Goal: Task Accomplishment & Management: Use online tool/utility

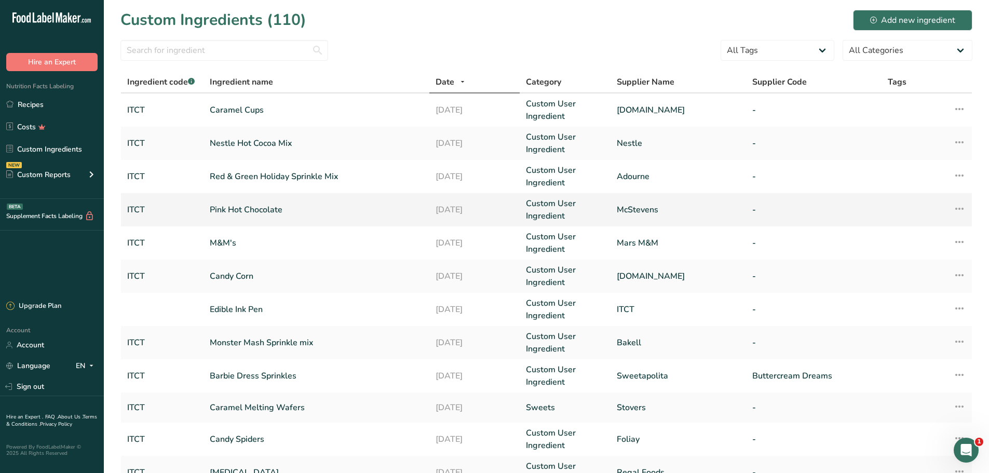
click at [246, 213] on link "Pink Hot Chocolate" at bounding box center [316, 210] width 213 height 12
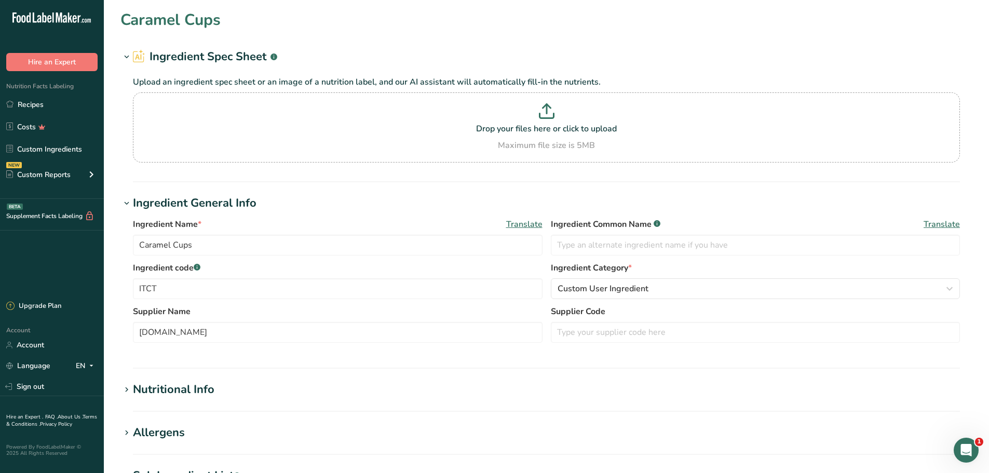
type input "Pink Hot Chocolate"
type input "McStevens"
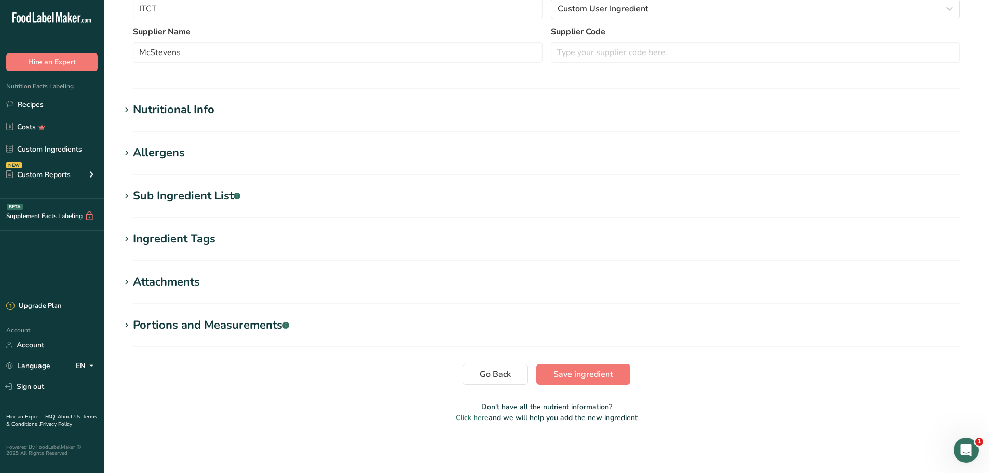
click at [183, 96] on section "Edit Pink Hot Chocolate Ingredient Spec Sheet .a-a{fill:#347362;}.b-a{fill:#fff…" at bounding box center [546, 80] width 885 height 720
click at [174, 109] on div "Nutritional Info" at bounding box center [174, 109] width 82 height 17
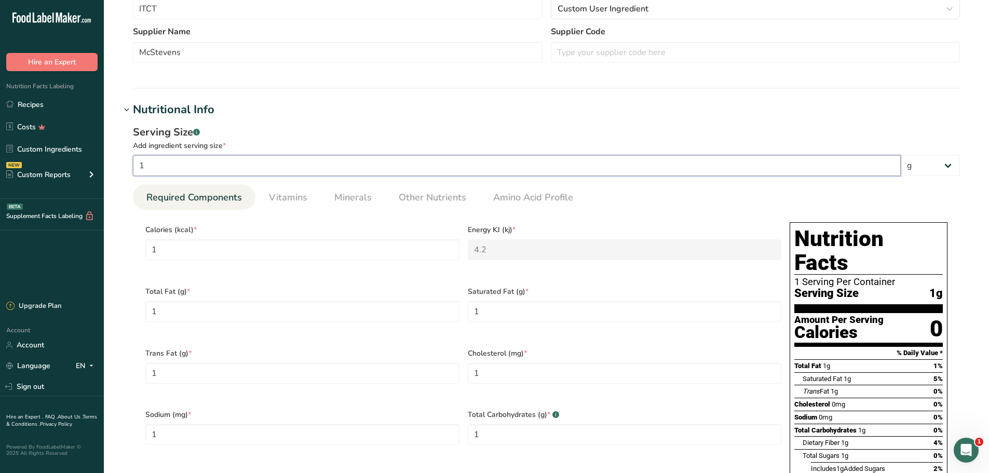
click at [190, 159] on input "1" at bounding box center [517, 165] width 768 height 21
type input "3"
type KJ "12.6"
type Fat "3"
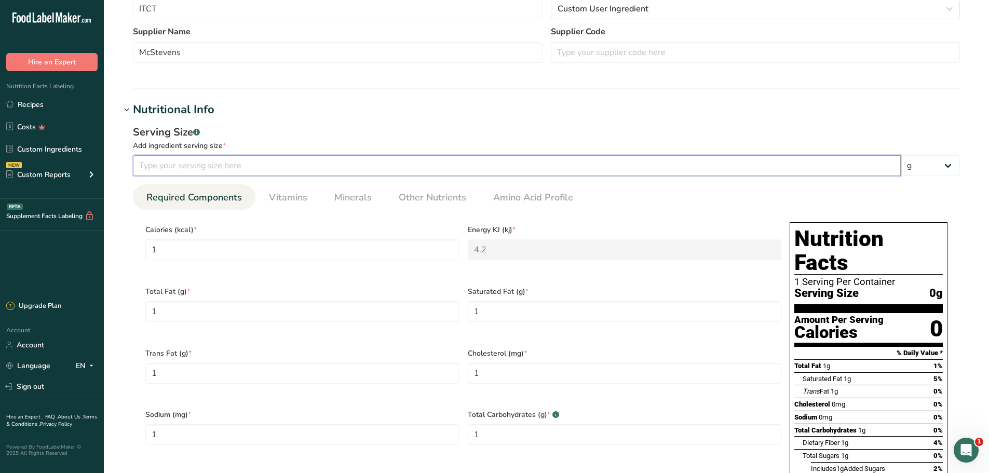
type Fat "3"
type input "3"
type Carbohydrates "3"
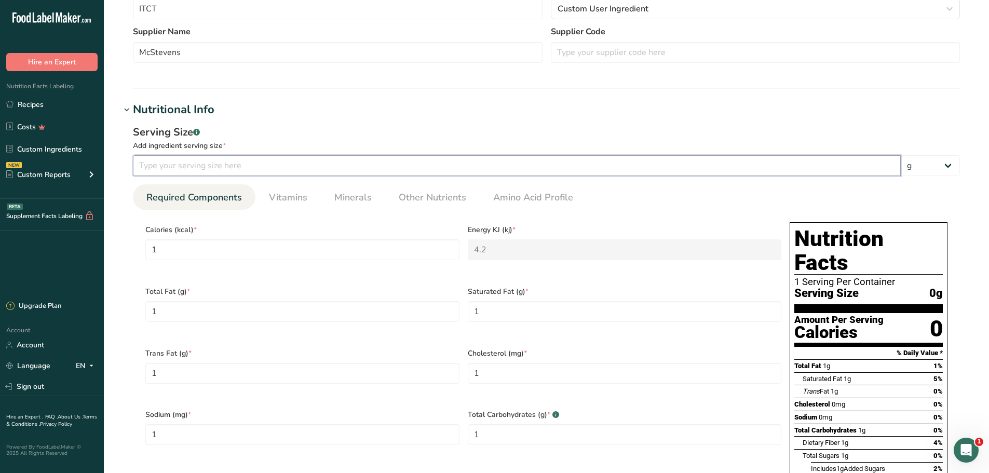
type Fiber "3"
type Sugars "3"
type input "3"
type input "35"
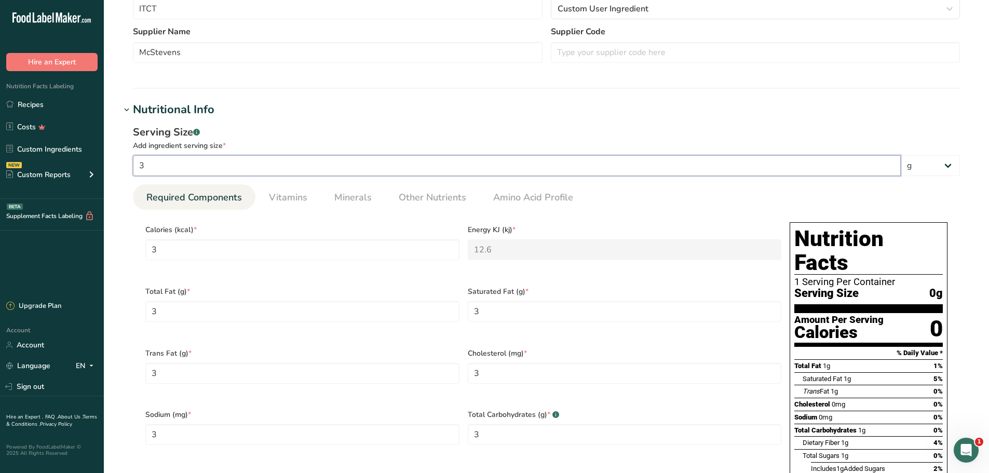
type input "35"
type KJ "147"
type Fat "35"
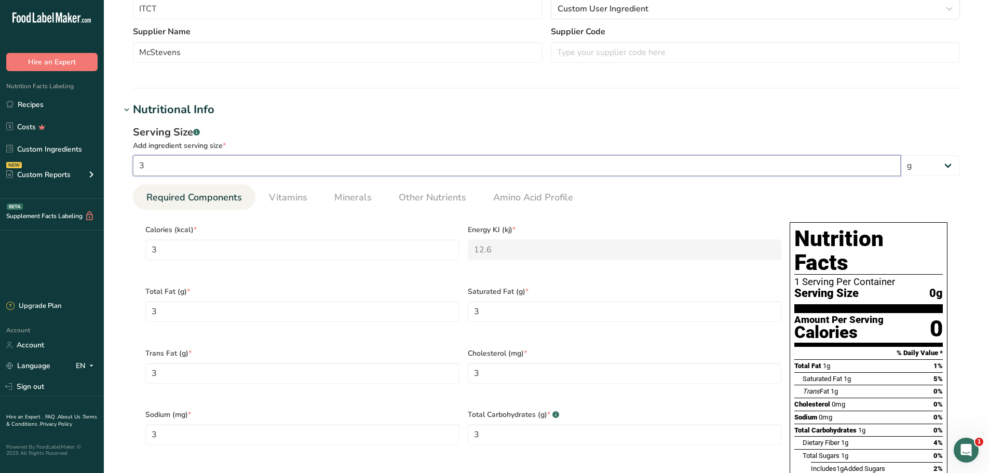
type input "35"
type Carbohydrates "35"
type Fiber "35"
type Sugars "35"
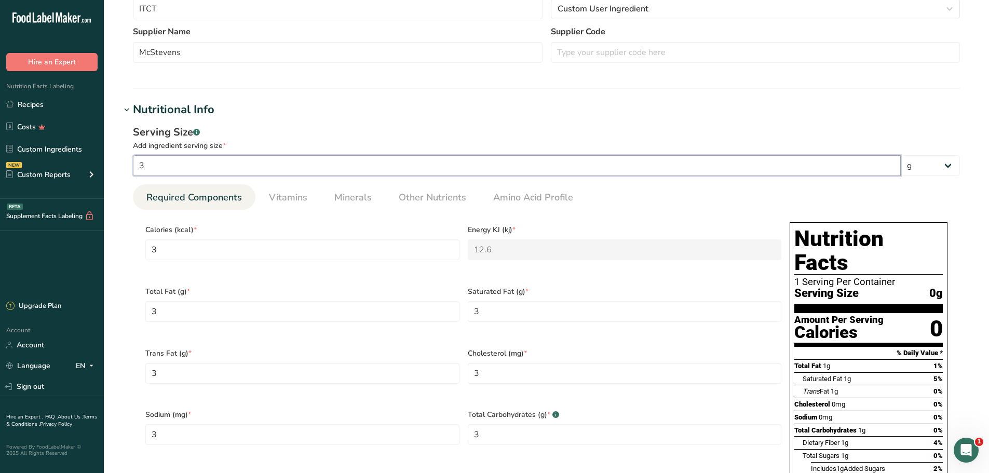
type Sugars "35"
type input "35"
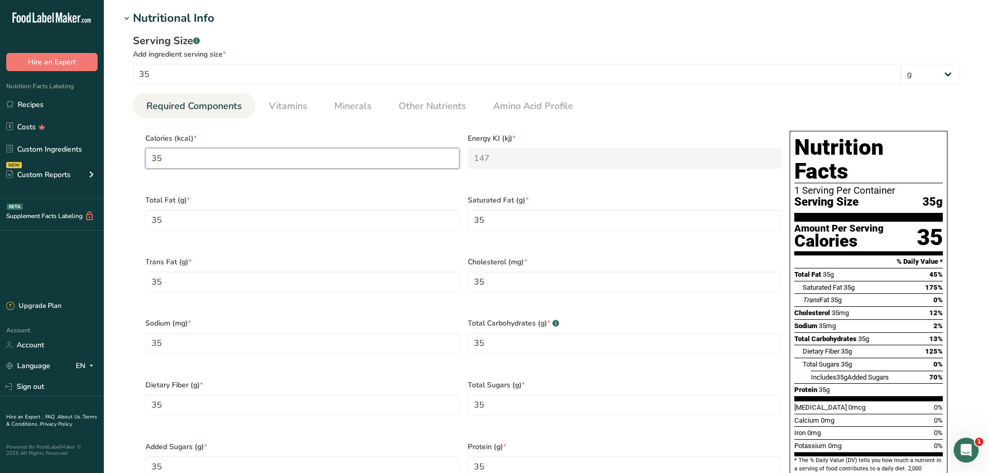
type input "1"
type KJ "4.2"
type input "15"
type KJ "62.8"
type input "150"
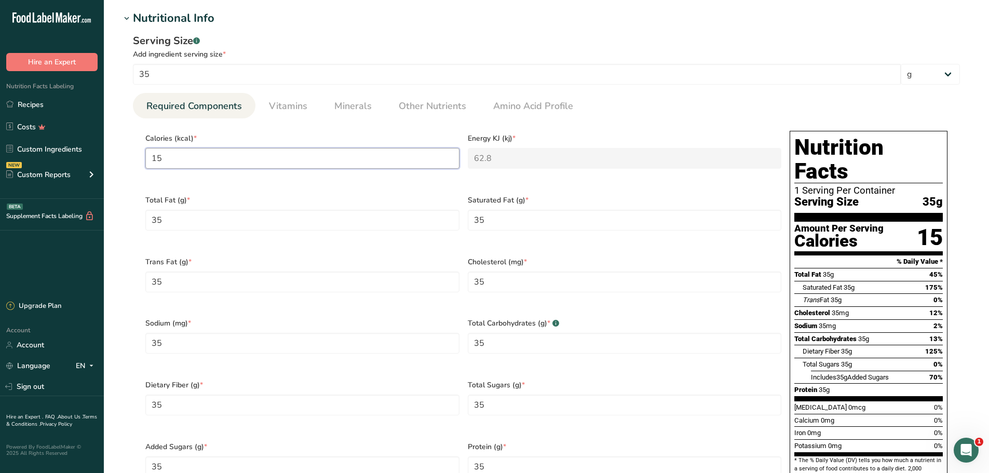
type KJ "627.6"
type input "150"
type Fat "3"
type Fat "2.5"
type Fat "0"
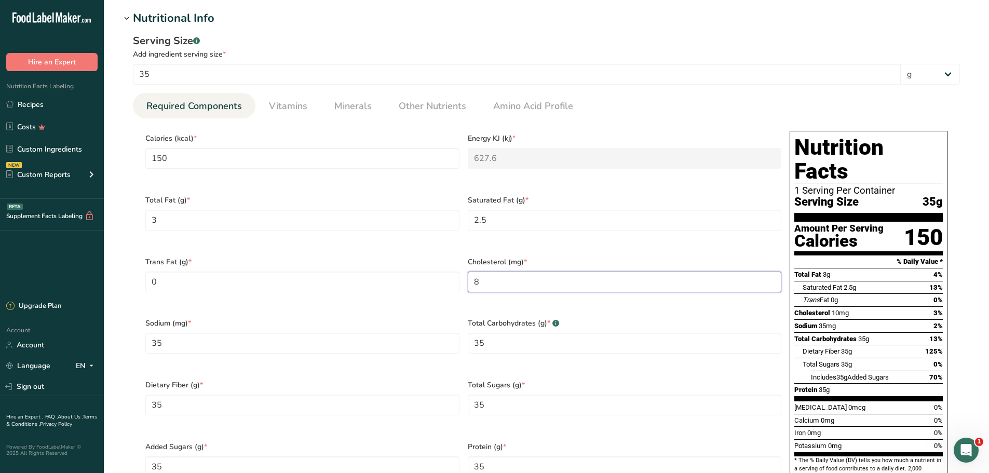
type input "0"
type input "80"
type Carbohydrates "28"
type Fiber "0"
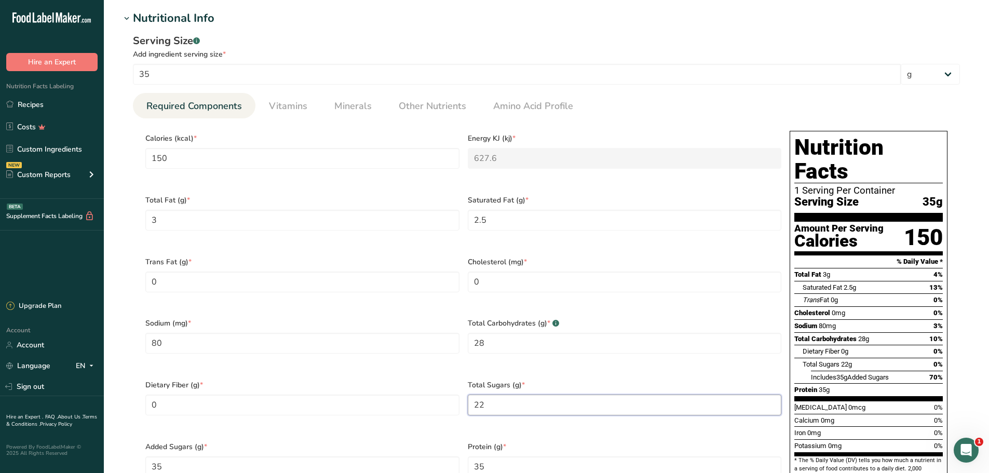
type Sugars "22"
type Sugars "15"
type input "3"
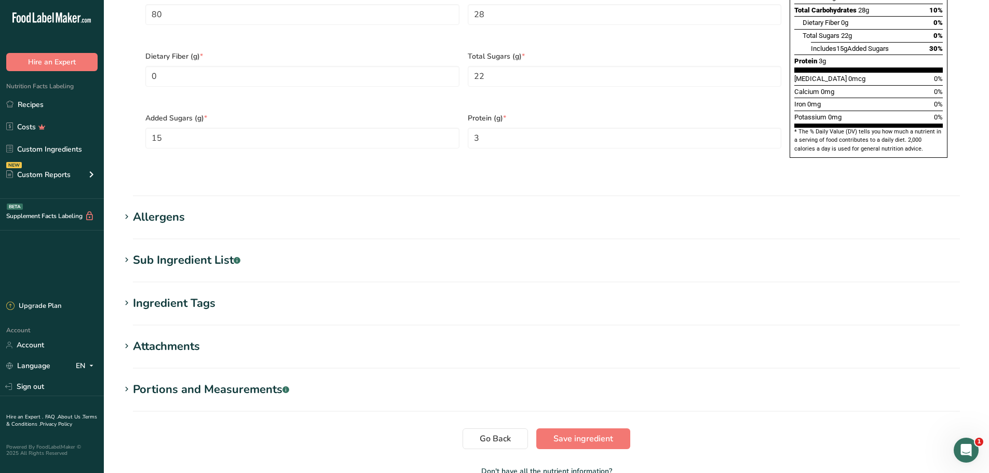
click at [137, 209] on div "Allergens" at bounding box center [159, 217] width 52 height 17
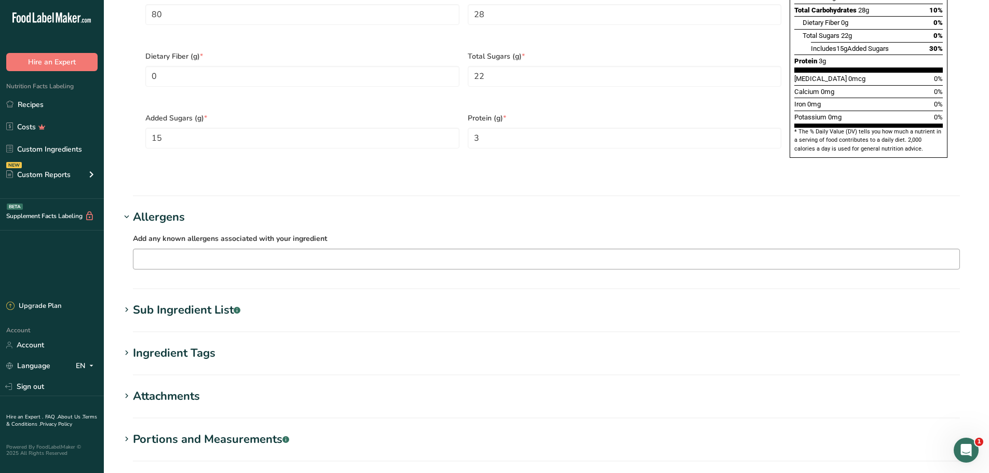
click at [208, 251] on input "text" at bounding box center [546, 259] width 826 height 16
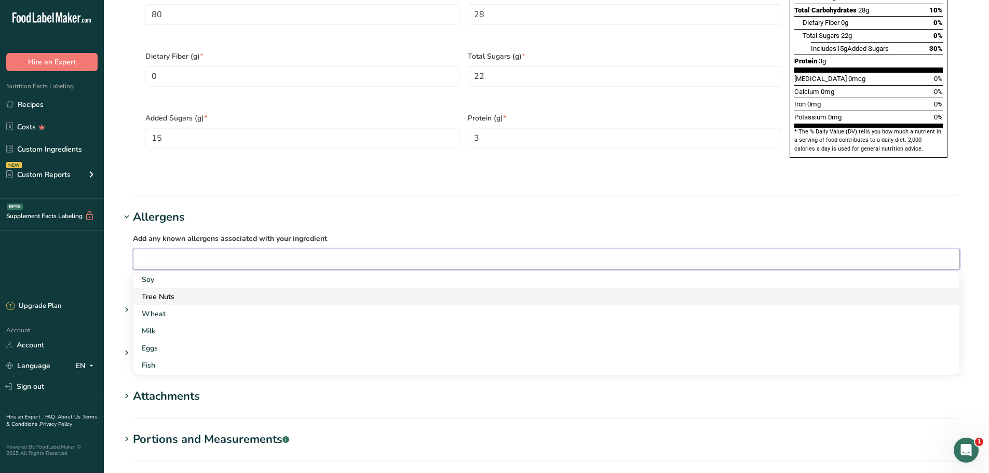
click at [182, 291] on div "Tree Nuts" at bounding box center [538, 296] width 793 height 11
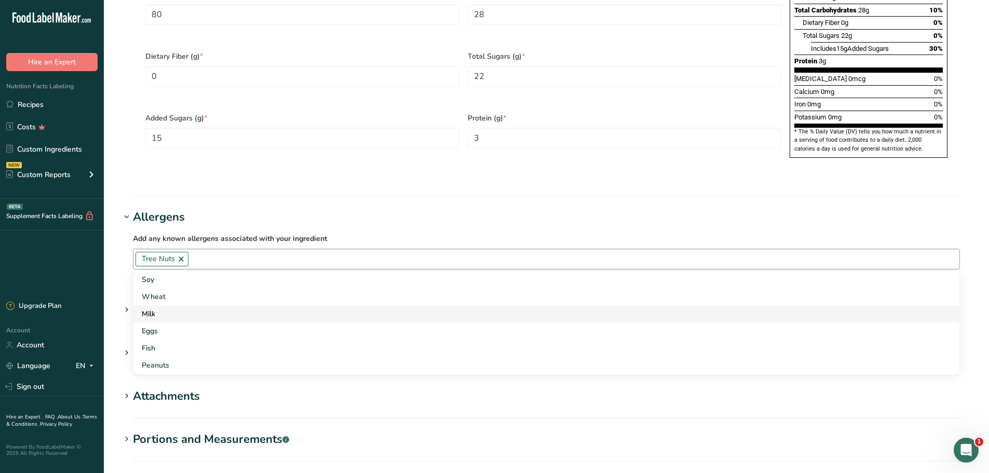
click at [173, 308] on div "Milk" at bounding box center [538, 313] width 793 height 11
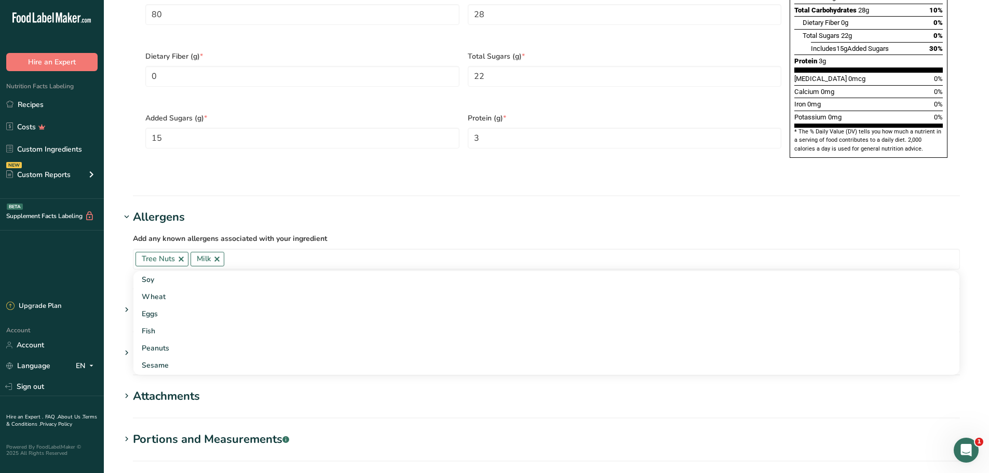
click at [789, 209] on h1 "Allergens" at bounding box center [546, 217] width 852 height 17
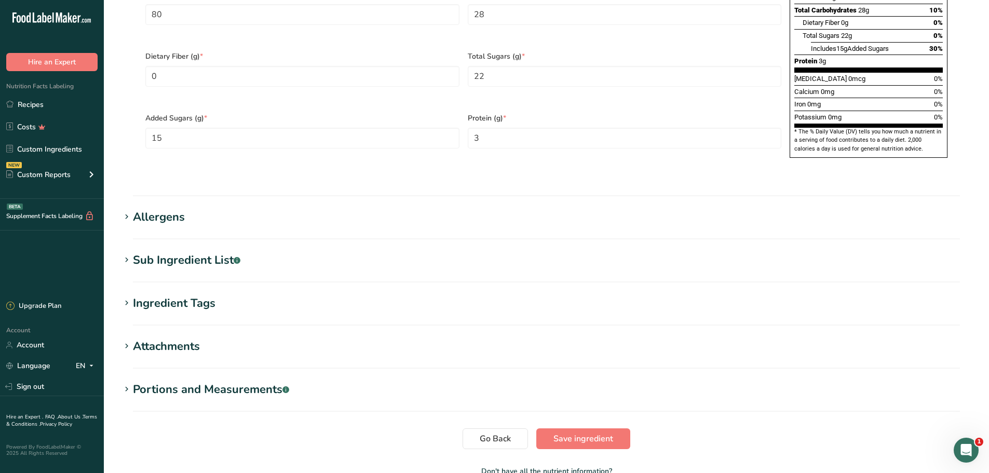
click at [177, 252] on div "Sub Ingredient List .a-a{fill:#347362;}.b-a{fill:#fff;}" at bounding box center [187, 260] width 108 height 17
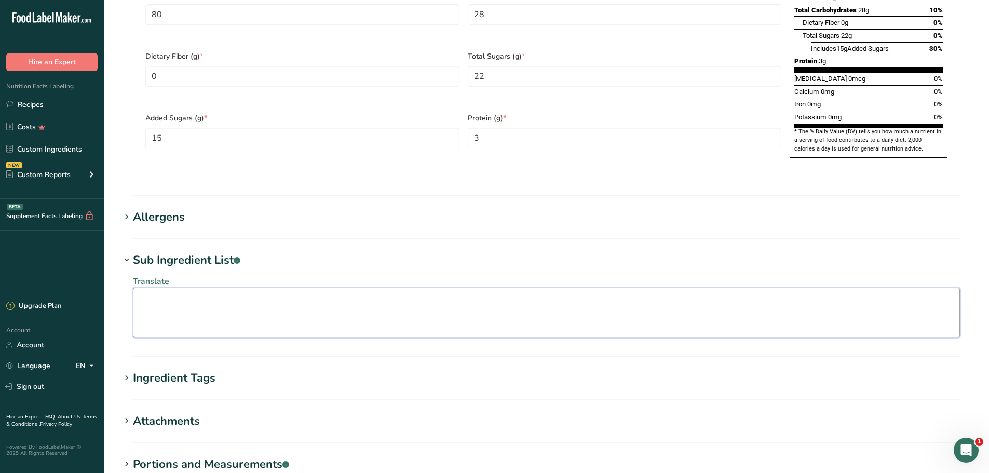
click at [205, 288] on textarea at bounding box center [546, 313] width 827 height 50
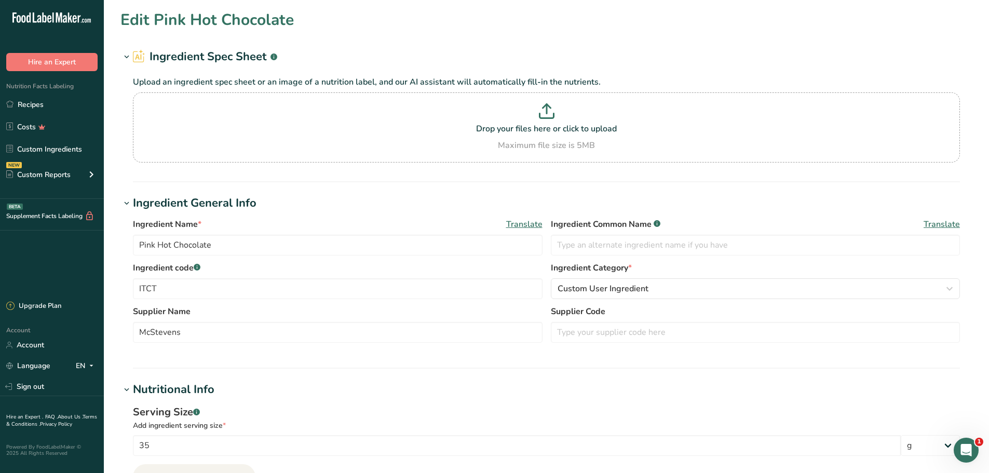
scroll to position [815, 0]
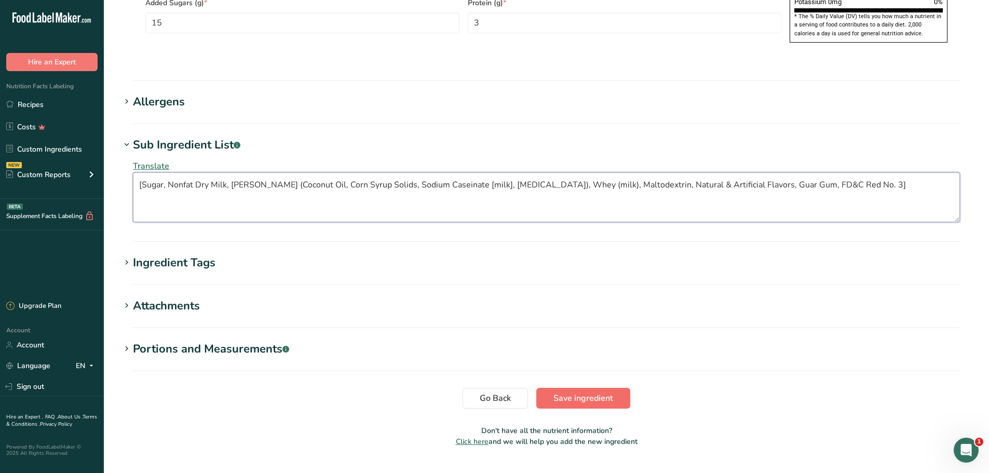
type textarea "[Sugar, Nonfat Dry Milk, [PERSON_NAME] (Coconut Oil, Corn Syrup Solids, Sodium …"
click at [582, 392] on span "Save ingredient" at bounding box center [584, 398] width 60 height 12
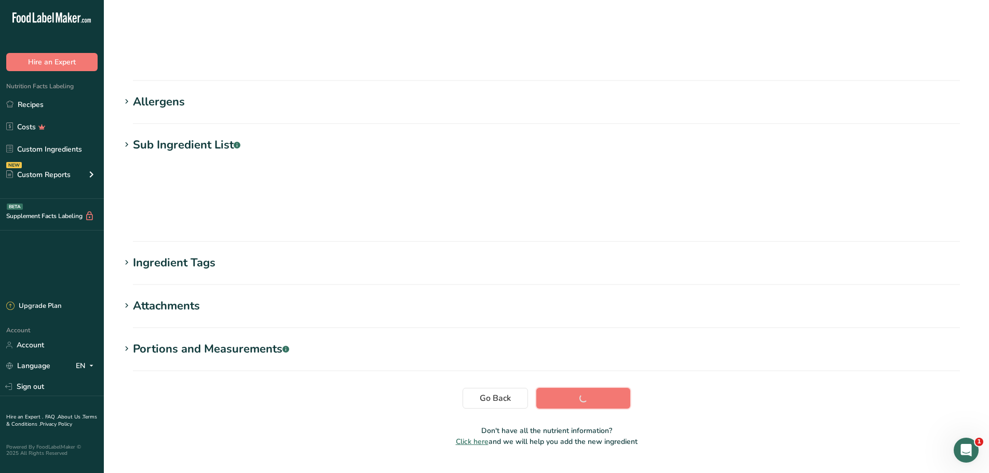
scroll to position [33, 0]
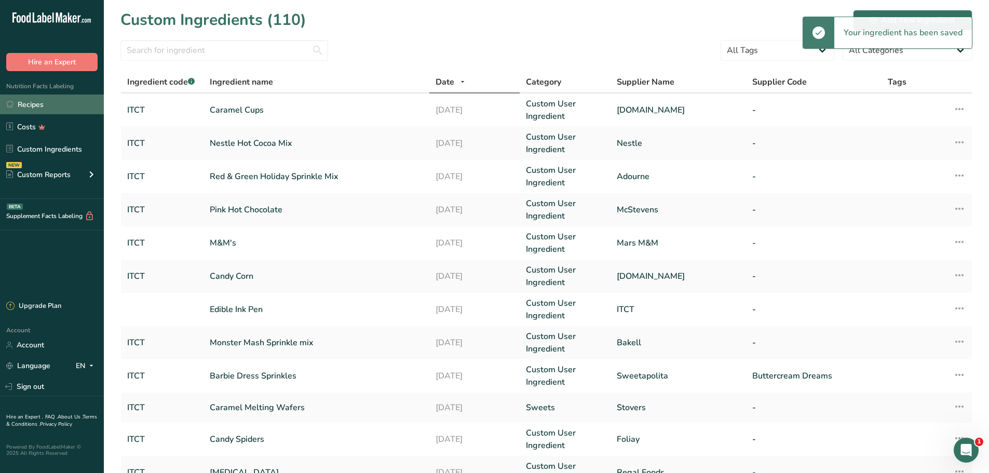
click at [32, 107] on link "Recipes" at bounding box center [52, 105] width 104 height 20
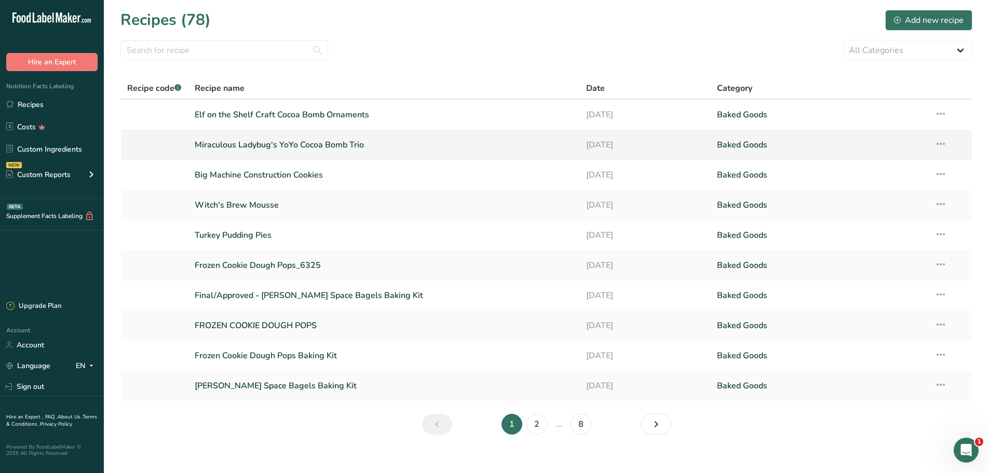
click at [350, 144] on link "Miraculous Ladybug's YoYo Cocoa Bomb Trio" at bounding box center [385, 145] width 380 height 22
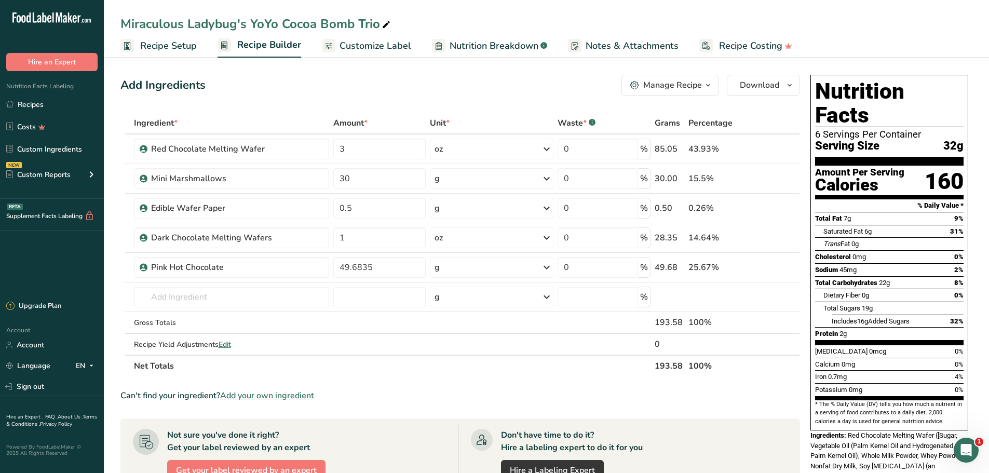
click at [364, 45] on span "Customize Label" at bounding box center [376, 46] width 72 height 14
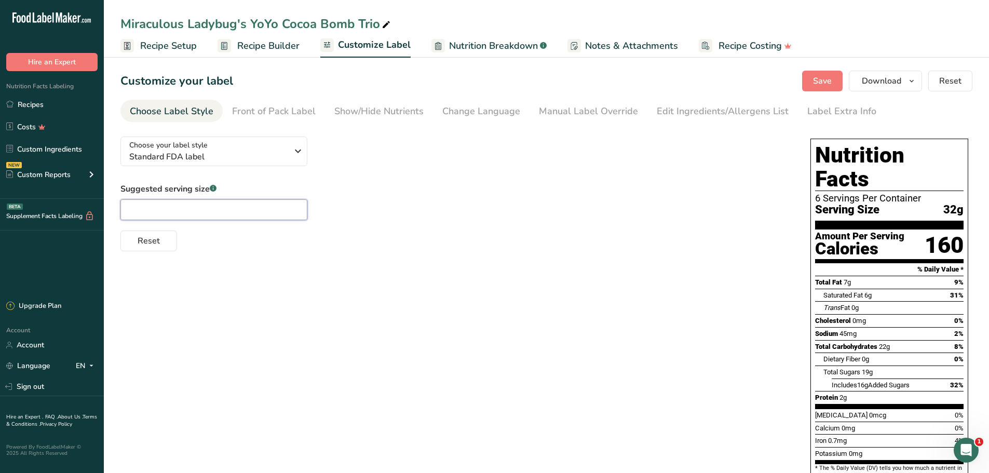
click at [226, 210] on input "text" at bounding box center [213, 209] width 187 height 21
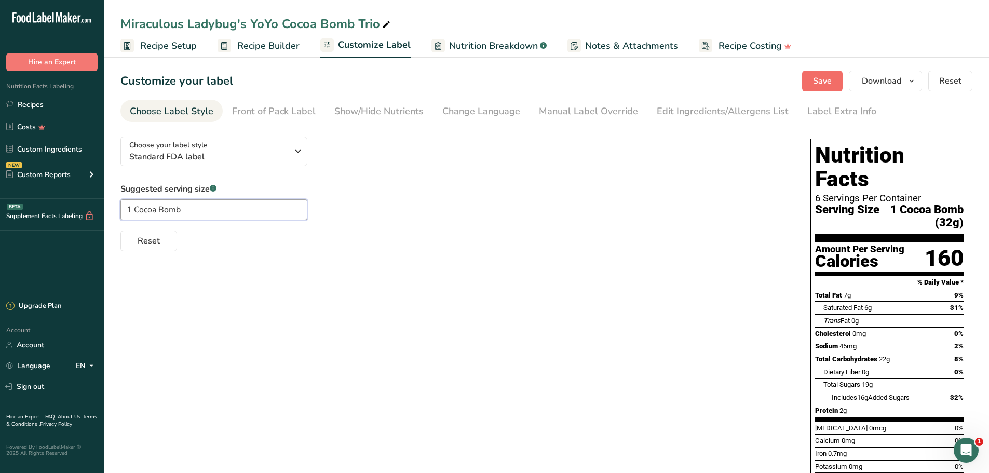
type input "1 Cocoa Bomb"
click at [835, 89] on button "Save" at bounding box center [822, 81] width 41 height 21
click at [581, 111] on div "Manual Label Override" at bounding box center [588, 111] width 99 height 14
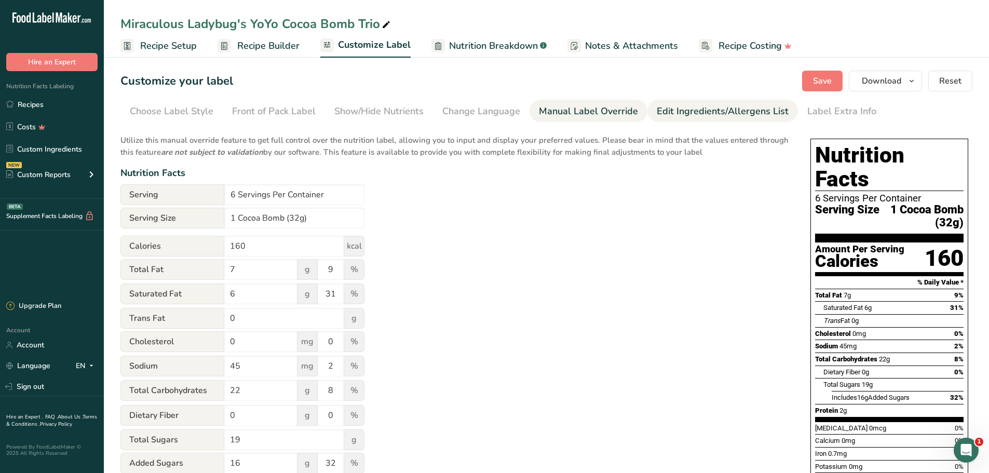
click at [715, 110] on div "Edit Ingredients/Allergens List" at bounding box center [723, 111] width 132 height 14
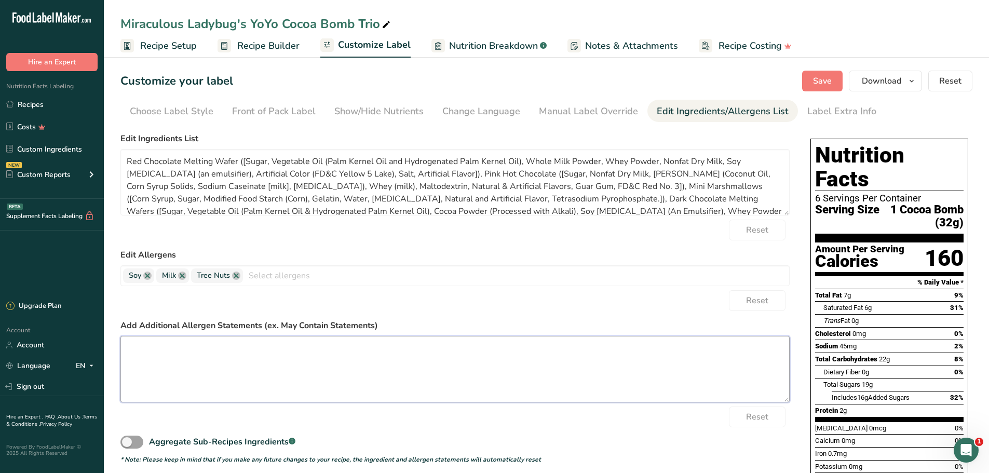
click at [209, 360] on textarea at bounding box center [454, 369] width 669 height 66
click at [271, 384] on textarea at bounding box center [454, 369] width 669 height 66
paste textarea "WARNING: Ingredients may be processed on the same equipment or may contain trac…"
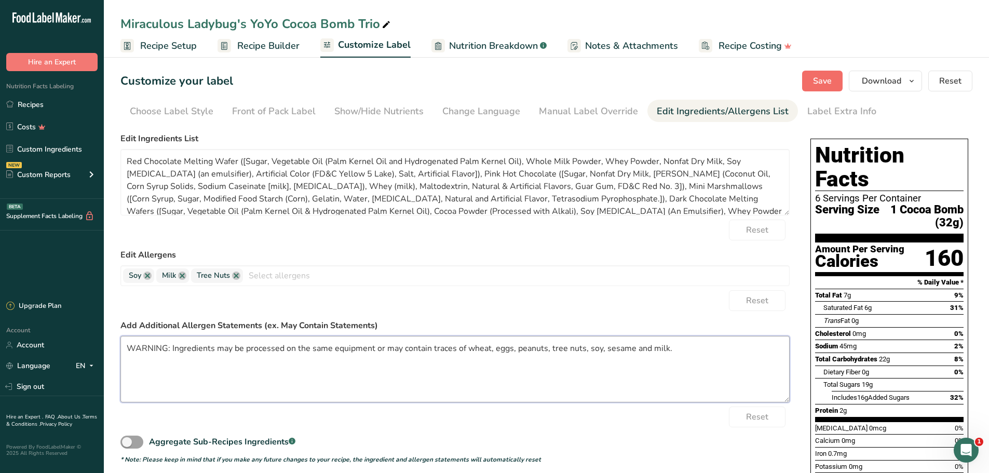
type textarea "WARNING: Ingredients may be processed on the same equipment or may contain trac…"
click at [833, 74] on button "Save" at bounding box center [822, 81] width 41 height 21
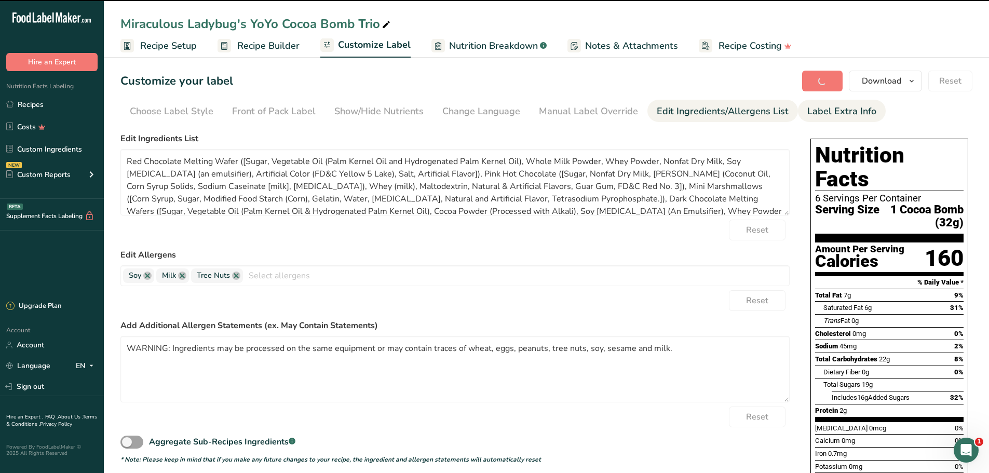
click at [829, 110] on div "Label Extra Info" at bounding box center [842, 111] width 69 height 14
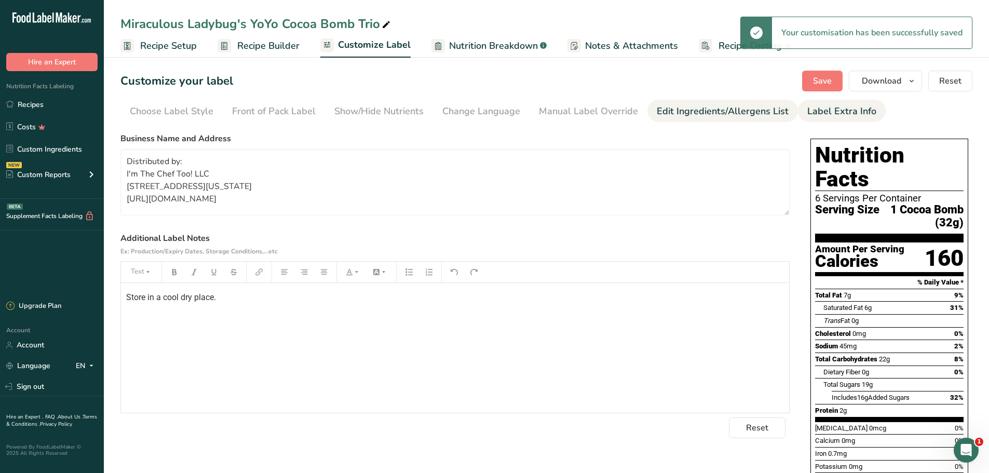
click at [757, 110] on div "Edit Ingredients/Allergens List" at bounding box center [723, 111] width 132 height 14
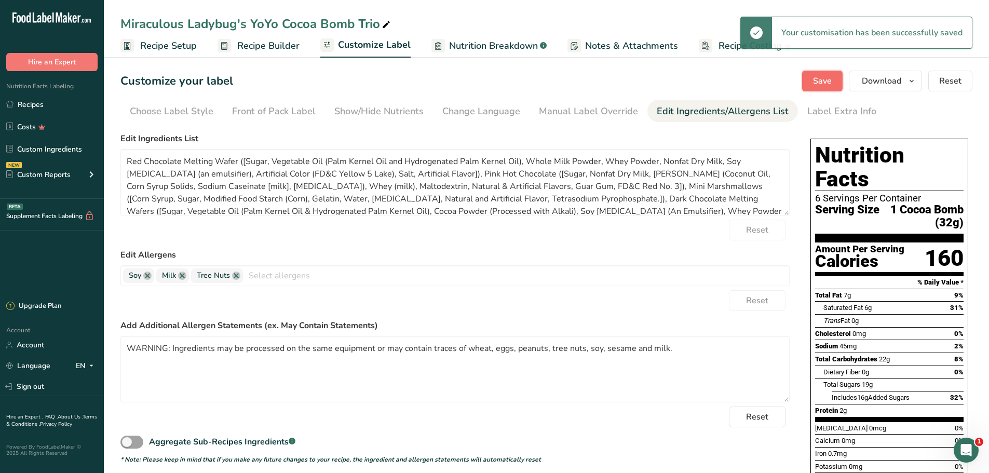
click at [825, 84] on span "Save" at bounding box center [822, 81] width 19 height 12
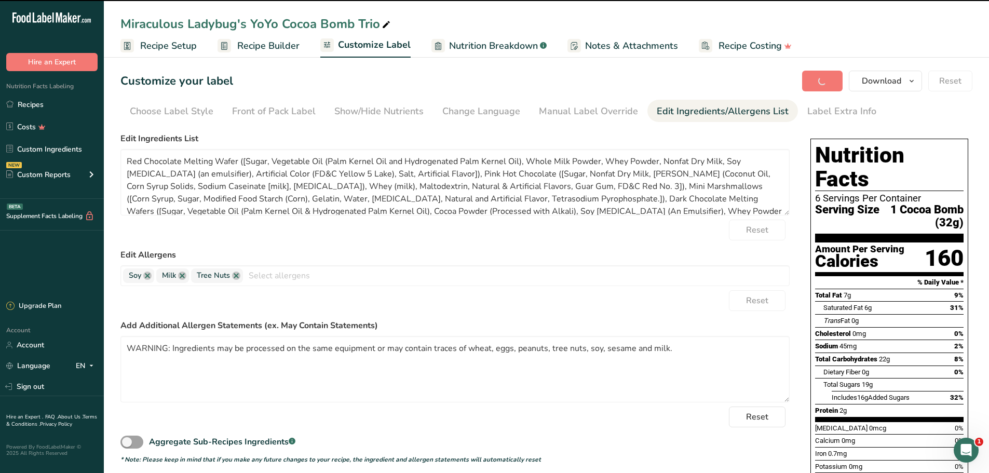
click at [925, 78] on div "Save Download Choose what to show on your downloaded label Recipe Name to appea…" at bounding box center [887, 81] width 170 height 21
click at [916, 78] on icon "button" at bounding box center [912, 81] width 8 height 13
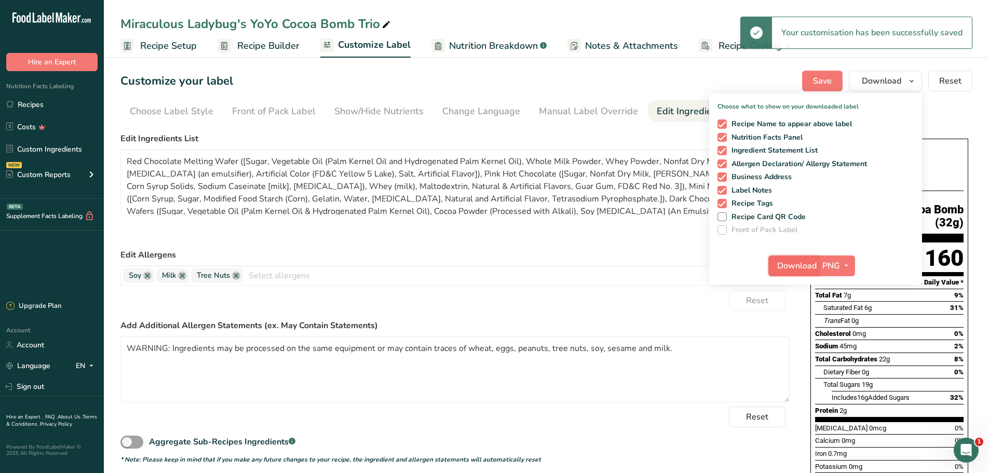
click at [782, 264] on span "Download" at bounding box center [796, 266] width 39 height 12
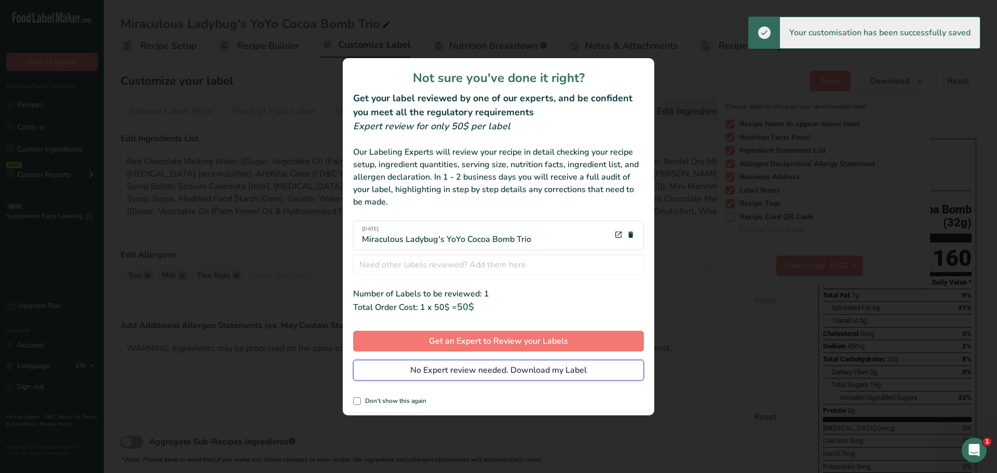
click at [440, 370] on span "No Expert review needed. Download my Label" at bounding box center [498, 370] width 177 height 12
